Goal: Task Accomplishment & Management: Manage account settings

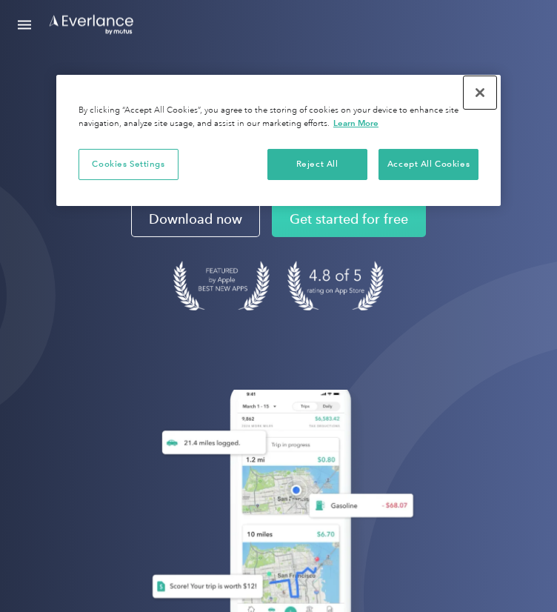
click at [477, 95] on button "Close" at bounding box center [480, 92] width 33 height 33
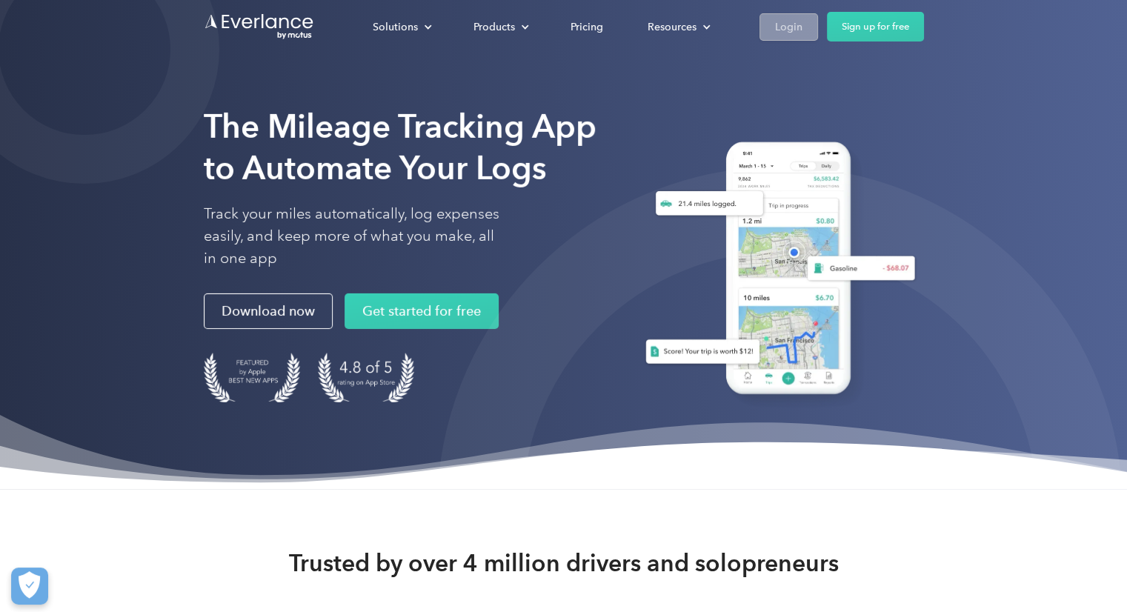
click at [556, 28] on div "Login" at bounding box center [788, 27] width 27 height 19
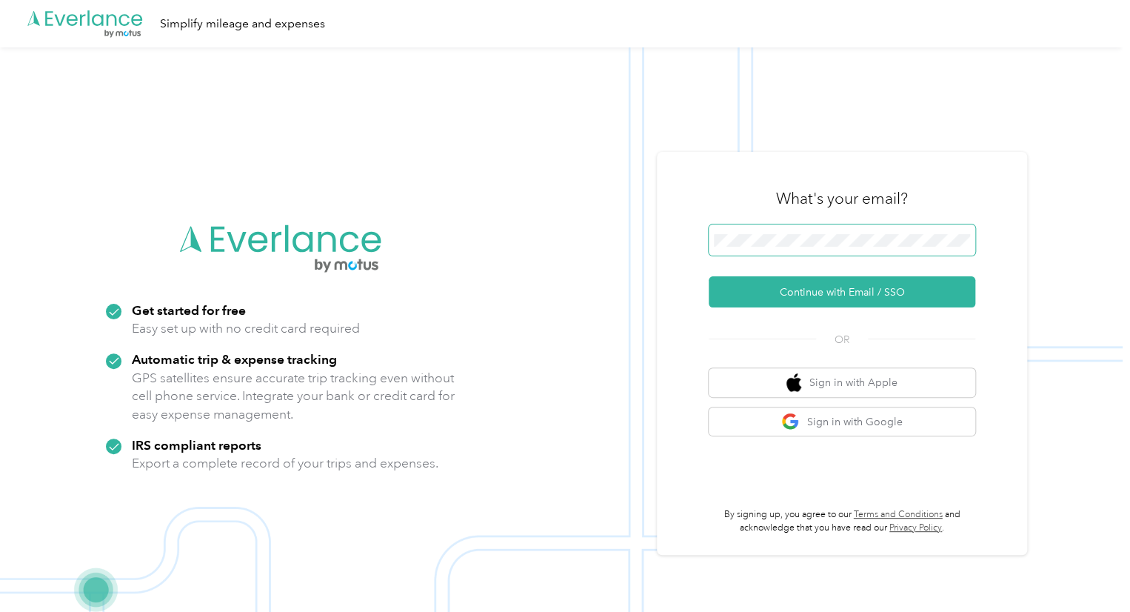
click at [802, 229] on span at bounding box center [842, 239] width 267 height 31
click at [813, 296] on button "Continue with Email / SSO" at bounding box center [842, 291] width 267 height 31
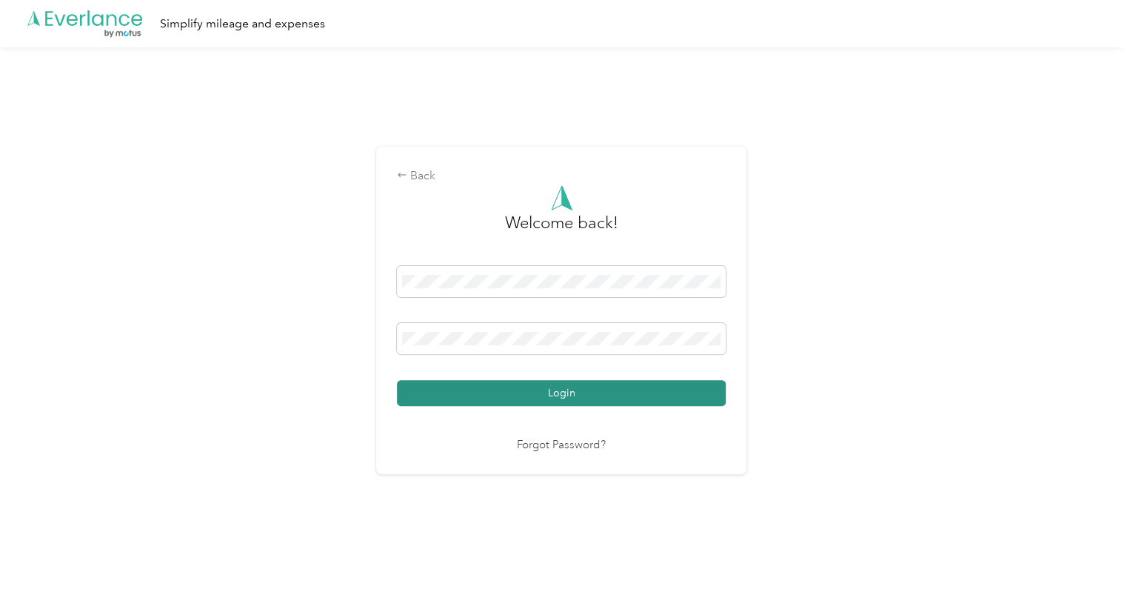
click at [541, 390] on button "Login" at bounding box center [561, 393] width 329 height 26
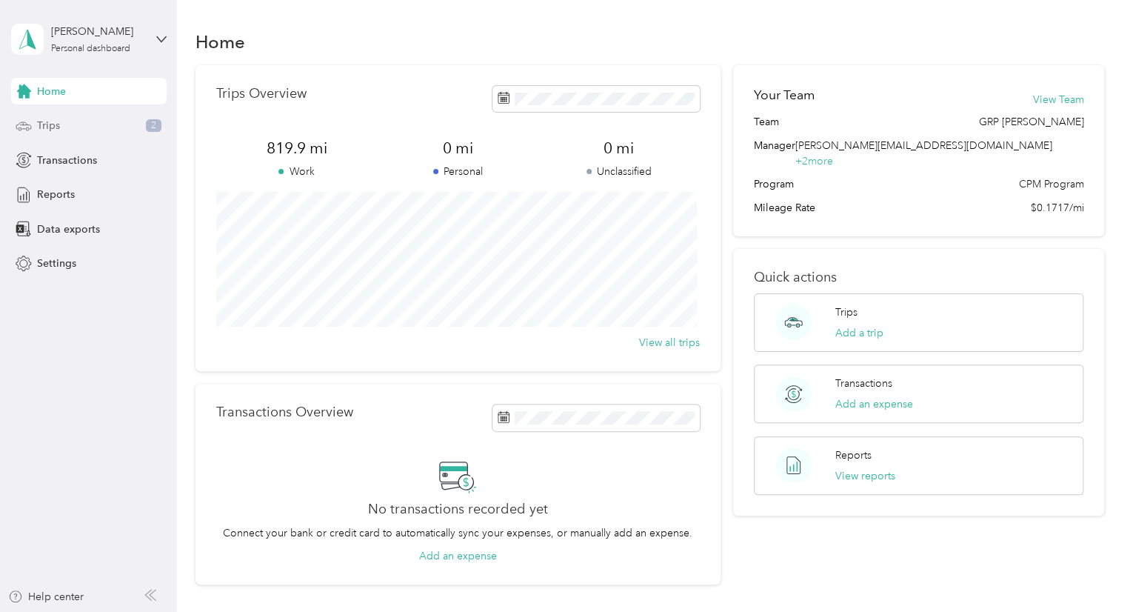
click at [53, 132] on span "Trips" at bounding box center [48, 126] width 23 height 16
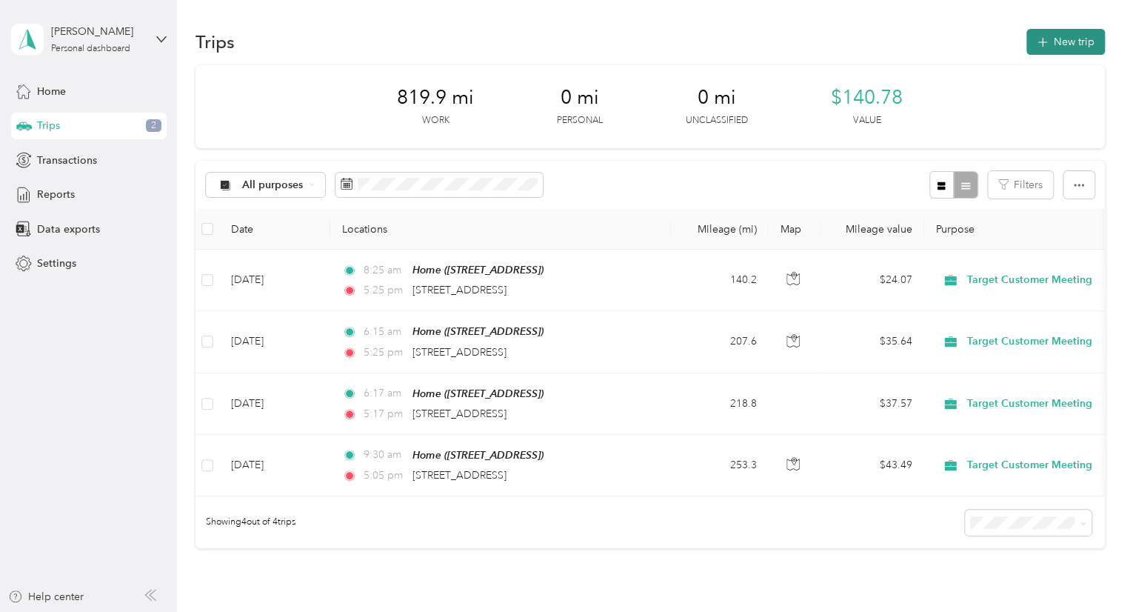
click at [1044, 50] on button "New trip" at bounding box center [1066, 42] width 79 height 26
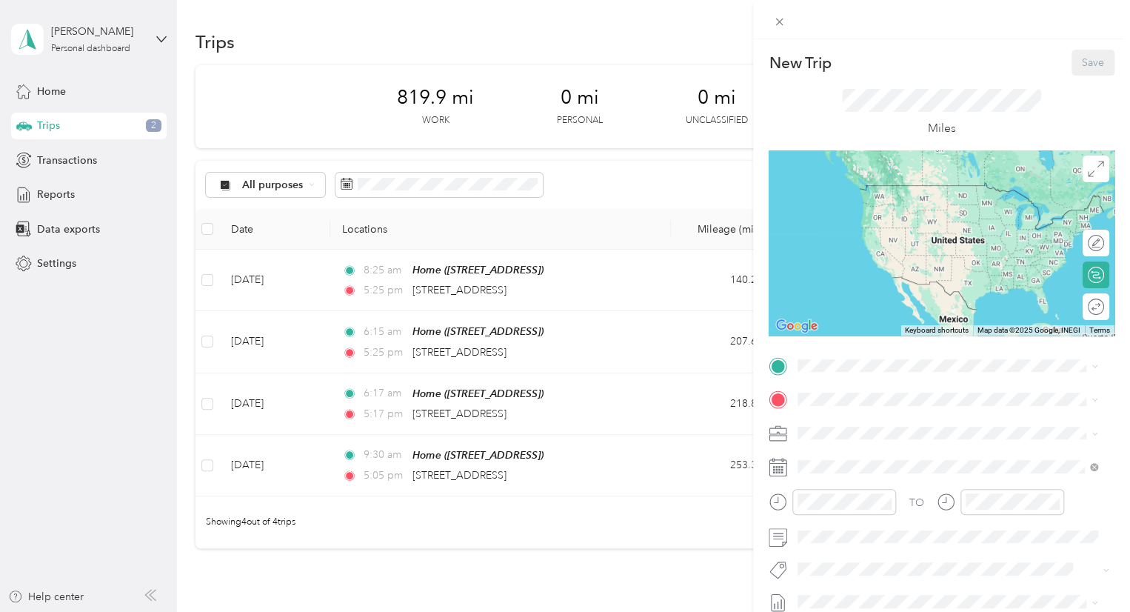
click at [852, 421] on strong "Home" at bounding box center [840, 421] width 29 height 13
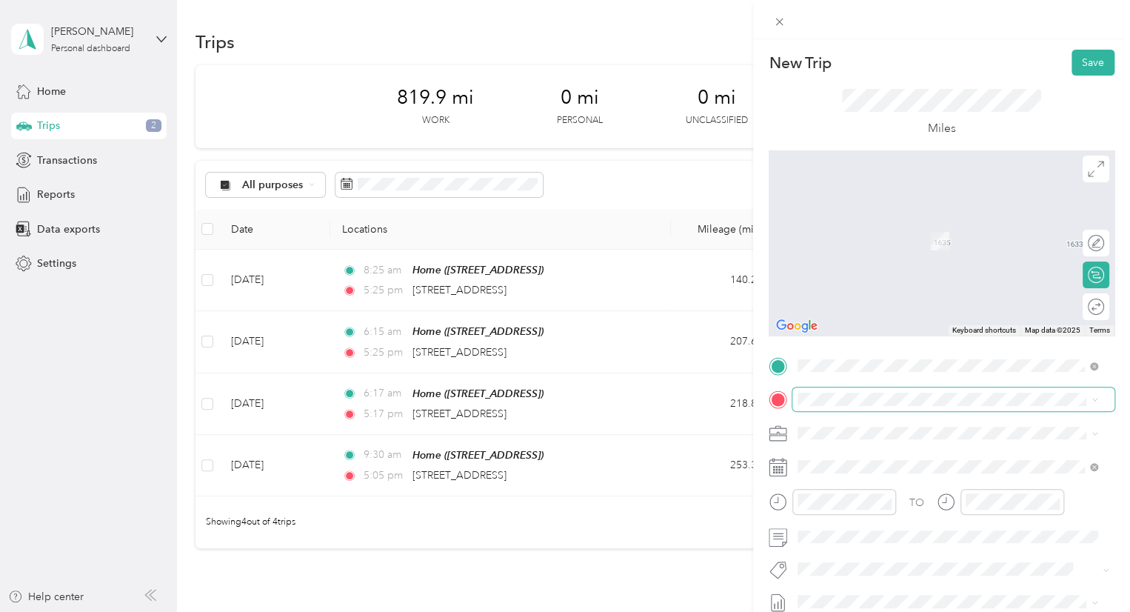
click at [828, 409] on span at bounding box center [954, 399] width 322 height 24
click at [842, 387] on span at bounding box center [954, 399] width 322 height 24
click at [681, 548] on div "New Trip Save This trip cannot be edited because it is either under review, app…" at bounding box center [565, 306] width 1130 height 612
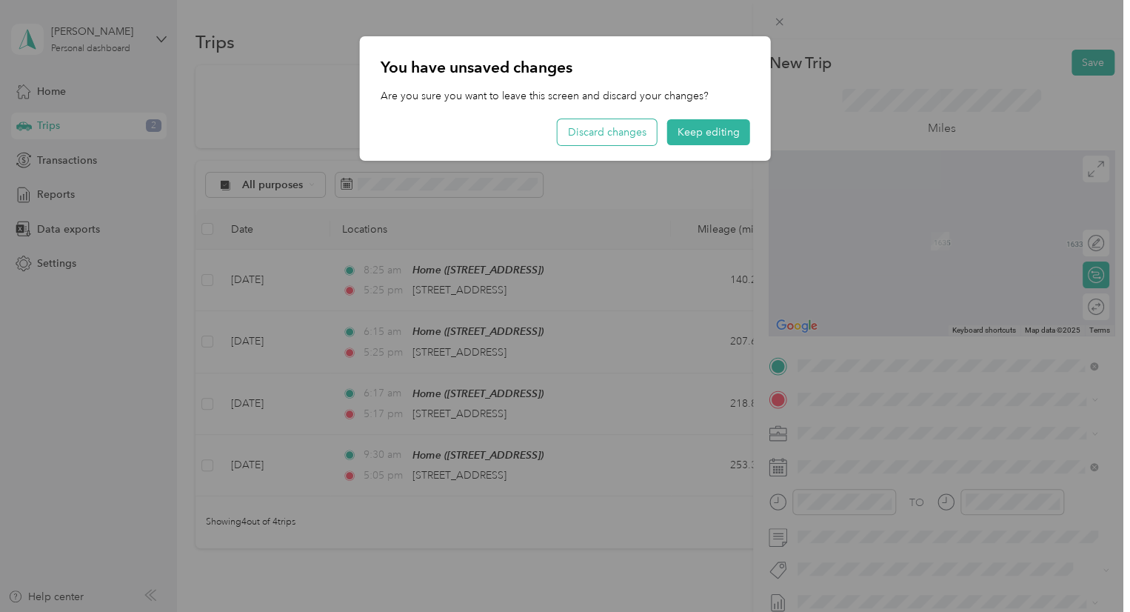
click at [634, 137] on button "Discard changes" at bounding box center [607, 132] width 99 height 26
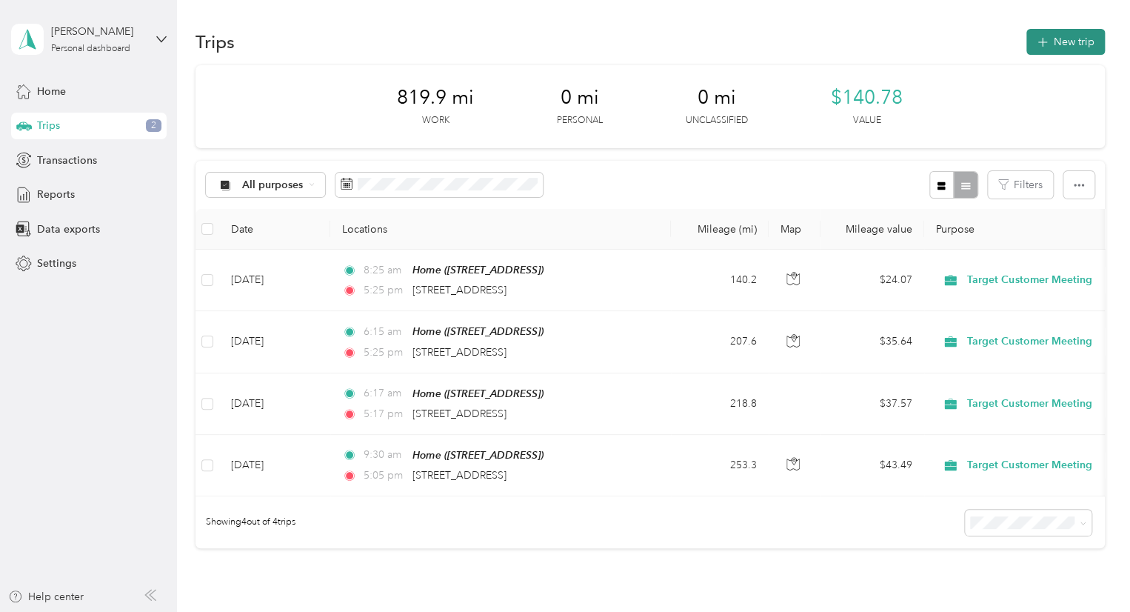
click at [1037, 39] on icon "button" at bounding box center [1042, 42] width 17 height 17
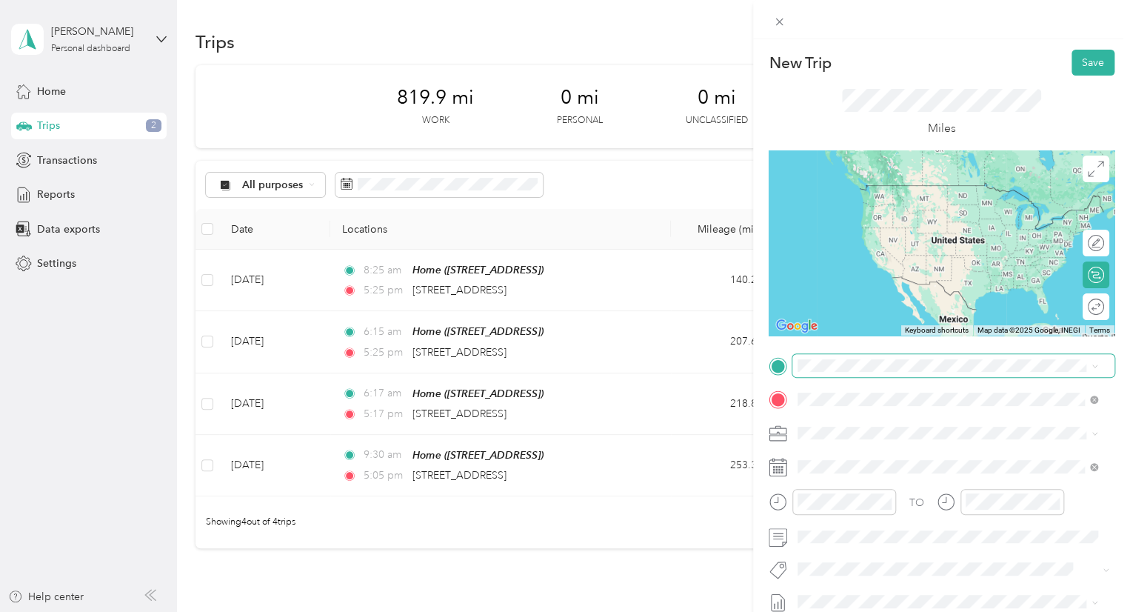
click at [884, 374] on span at bounding box center [954, 366] width 322 height 24
click at [915, 434] on span "[STREET_ADDRESS]" at bounding box center [873, 435] width 94 height 13
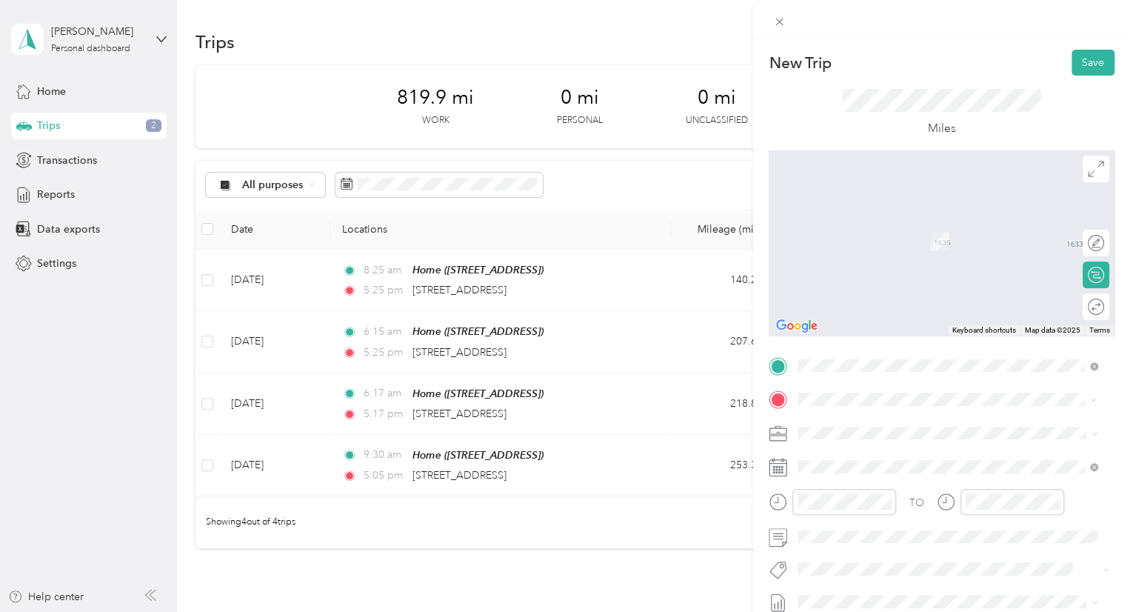
click at [934, 459] on span "[STREET_ADDRESS][PERSON_NAME][US_STATE]" at bounding box center [941, 452] width 230 height 13
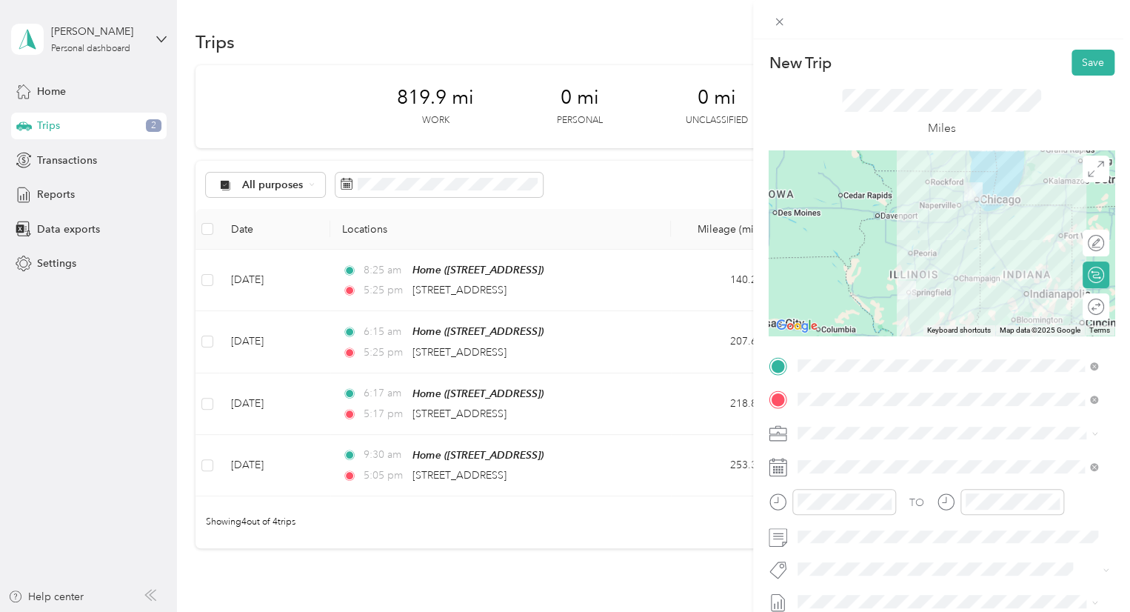
click at [885, 301] on div "Target Customer Meeting" at bounding box center [948, 297] width 290 height 16
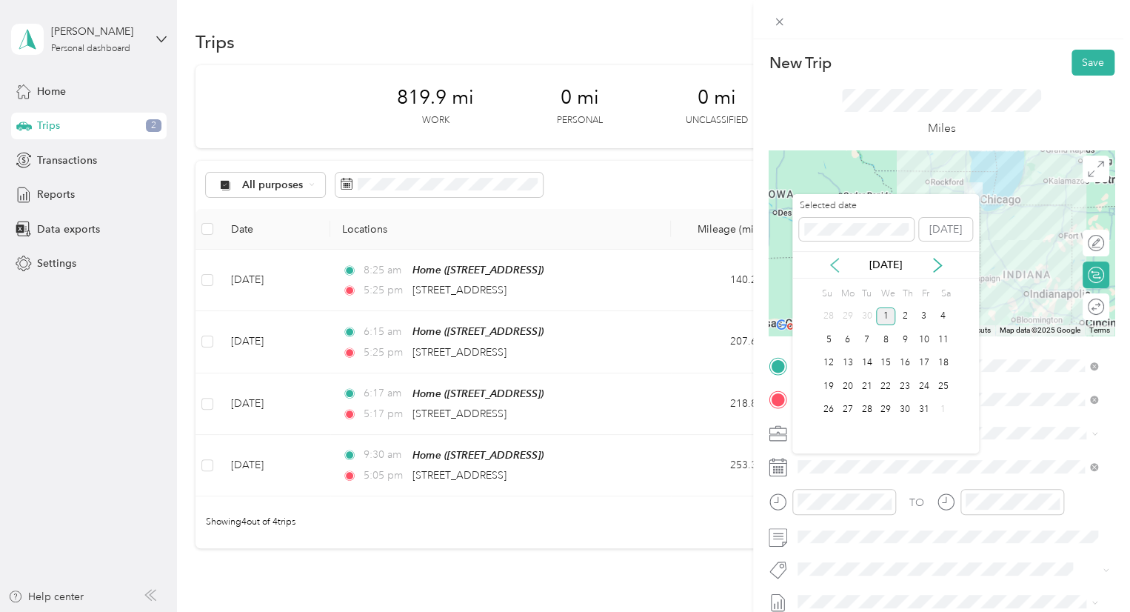
click at [835, 265] on icon at bounding box center [834, 265] width 15 height 15
click at [888, 384] on div "24" at bounding box center [885, 386] width 19 height 19
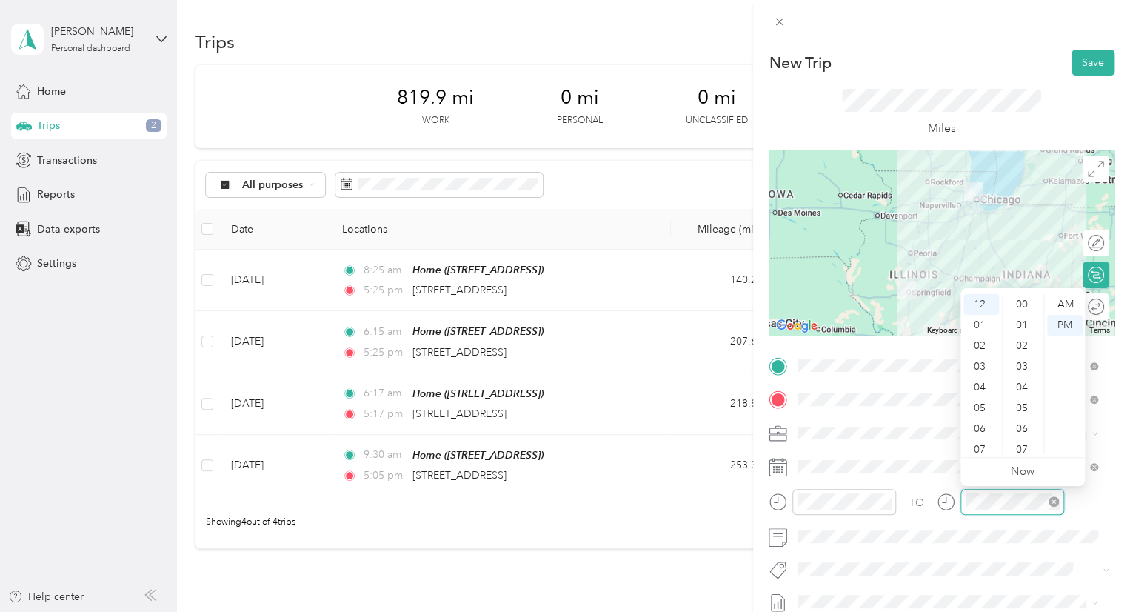
scroll to position [871, 0]
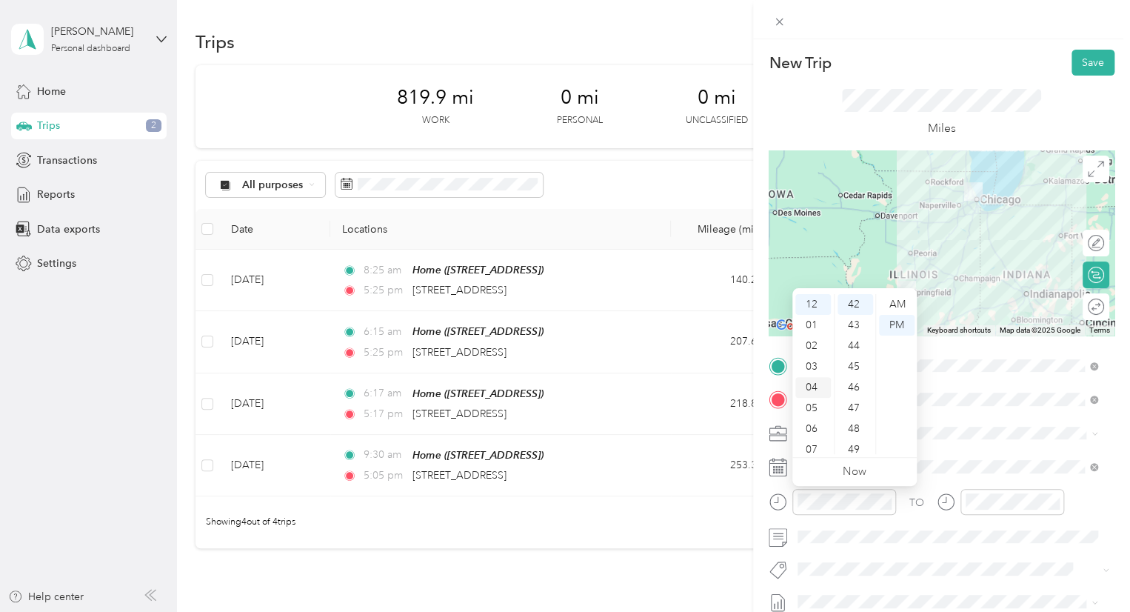
click at [811, 385] on div "04" at bounding box center [813, 387] width 36 height 21
click at [899, 298] on div "AM" at bounding box center [897, 304] width 36 height 21
click at [852, 338] on div "30" at bounding box center [856, 335] width 36 height 21
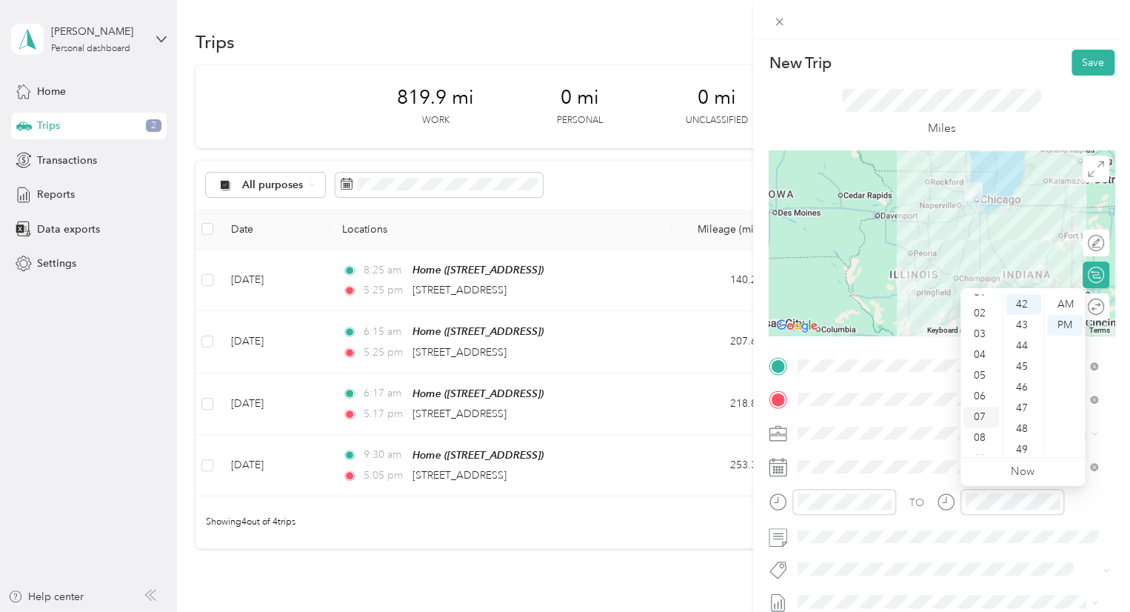
click at [982, 439] on div "08" at bounding box center [982, 437] width 36 height 21
click at [1067, 301] on div "AM" at bounding box center [1065, 304] width 36 height 21
click at [1022, 315] on div "34" at bounding box center [1024, 314] width 36 height 21
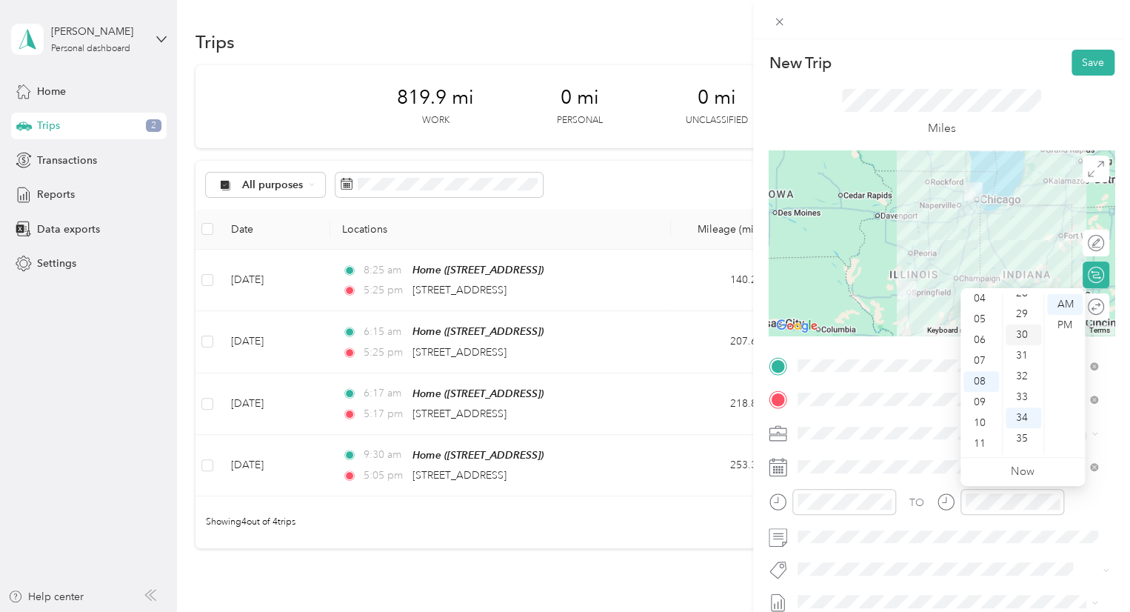
click at [1020, 335] on div "30" at bounding box center [1024, 334] width 36 height 21
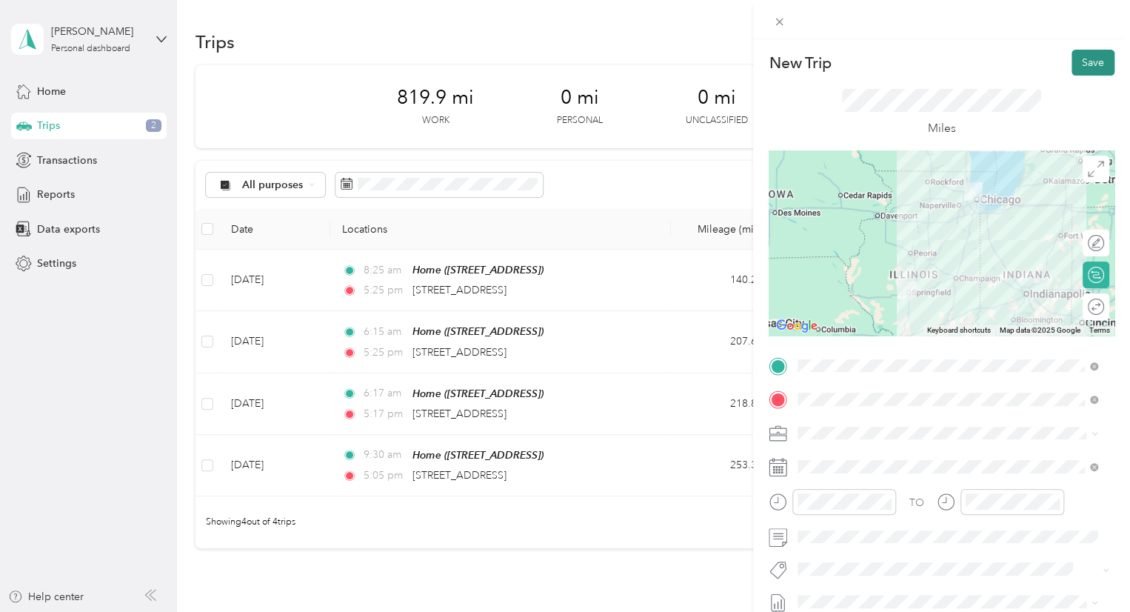
click at [1084, 61] on button "Save" at bounding box center [1093, 63] width 43 height 26
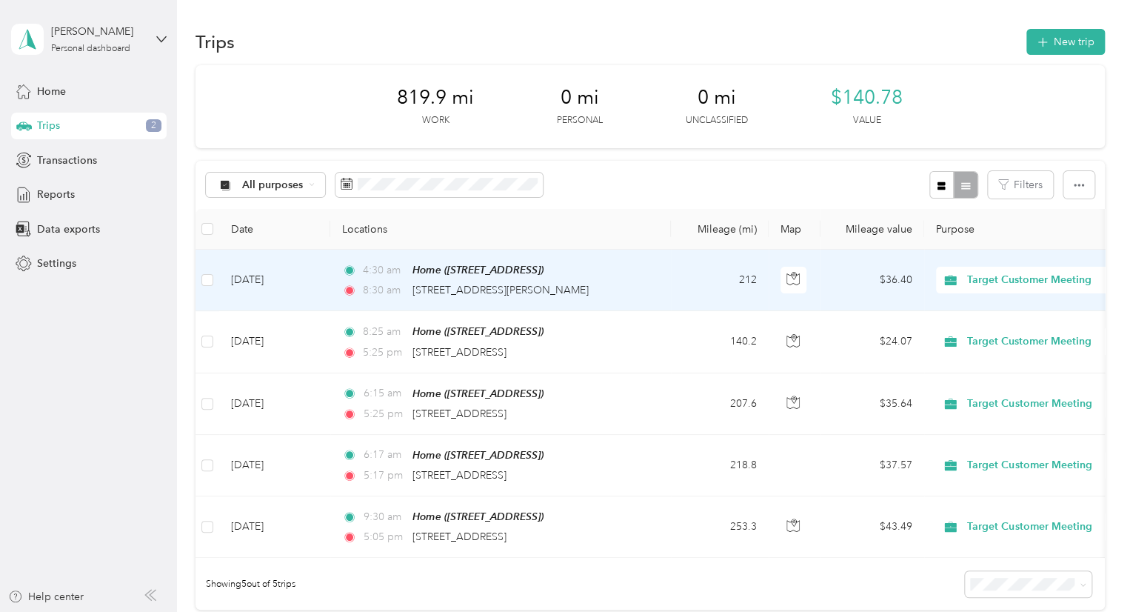
click at [595, 290] on div "8:30 am [STREET_ADDRESS][PERSON_NAME]" at bounding box center [497, 290] width 311 height 16
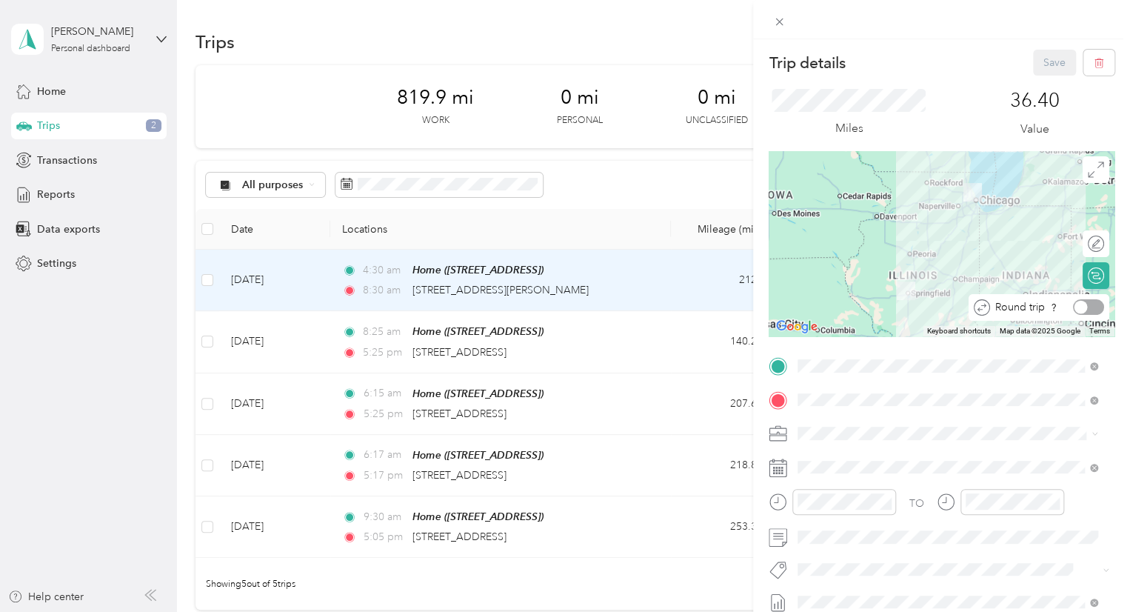
click at [1081, 310] on div at bounding box center [1088, 307] width 31 height 16
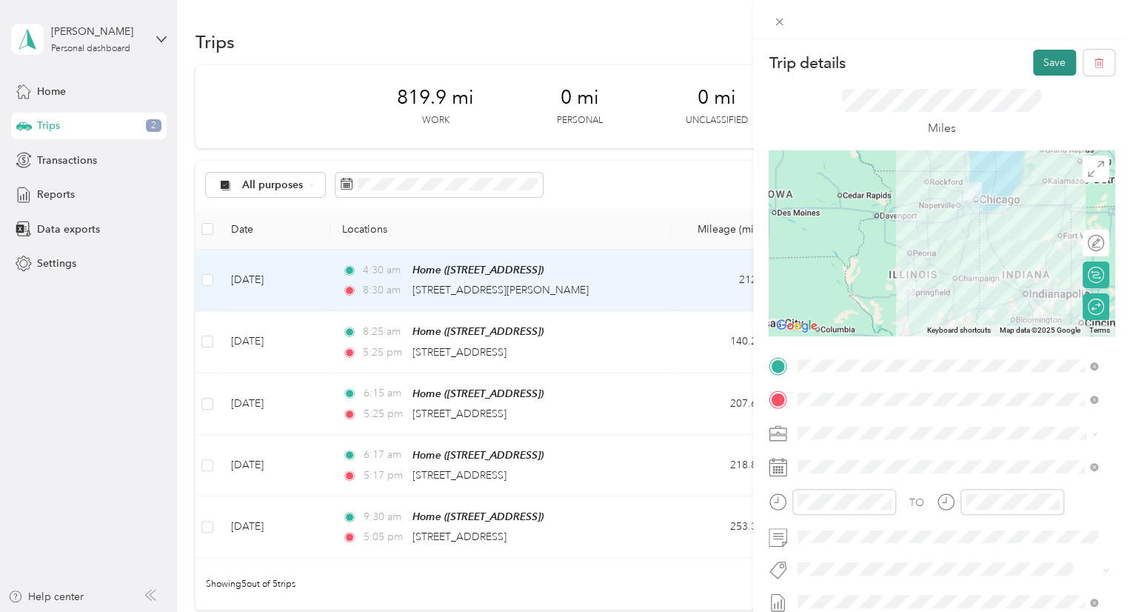
click at [1033, 60] on button "Save" at bounding box center [1054, 63] width 43 height 26
